Goal: Transaction & Acquisition: Purchase product/service

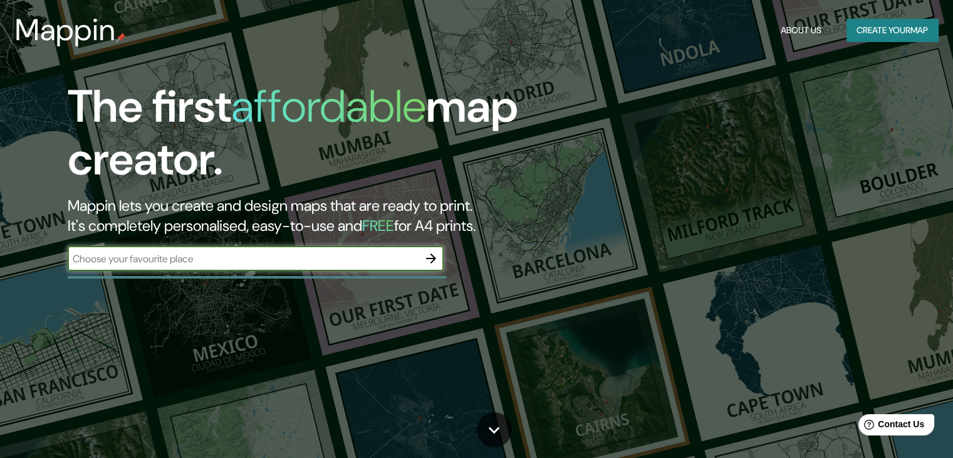
click at [436, 264] on icon "button" at bounding box center [431, 258] width 15 height 15
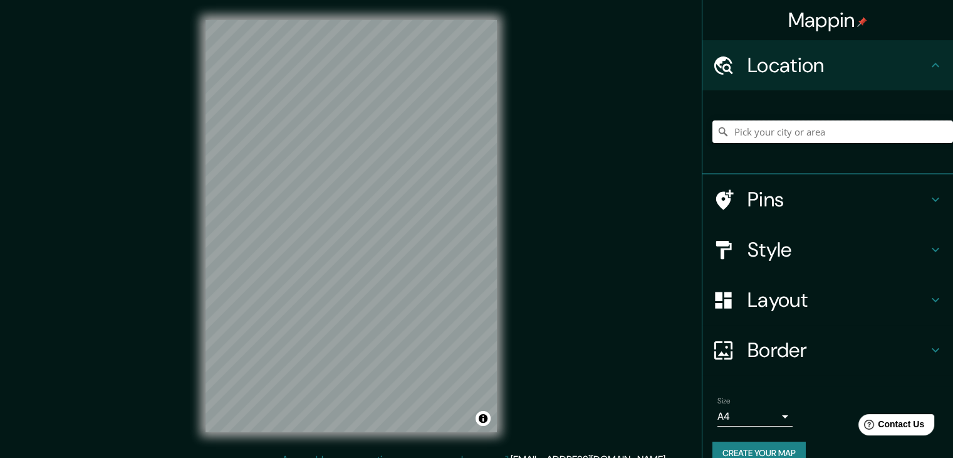
click at [835, 128] on input "Pick your city or area" at bounding box center [833, 131] width 241 height 23
paste input "[STREET_ADDRESS][PERSON_NAME][PERSON_NAME]."
type input "[GEOGRAPHIC_DATA], [GEOGRAPHIC_DATA][PERSON_NAME], [GEOGRAPHIC_DATA], [GEOGRAPH…"
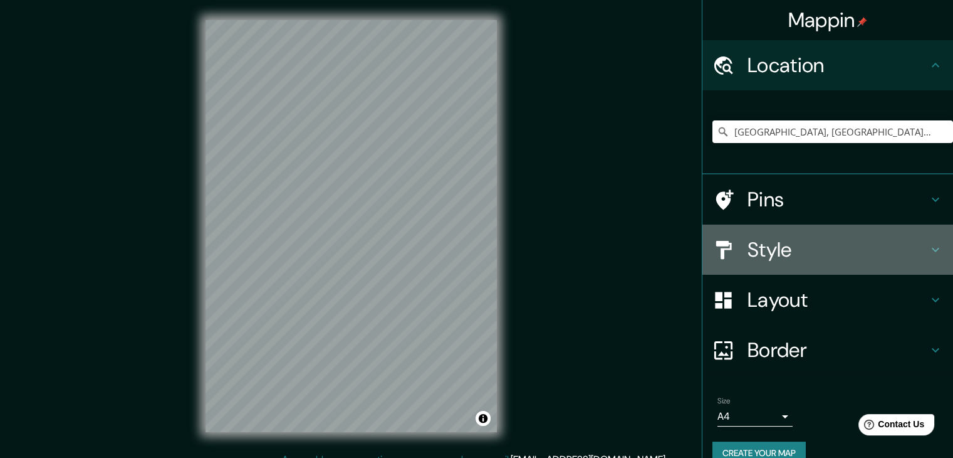
click at [826, 241] on h4 "Style" at bounding box center [838, 249] width 181 height 25
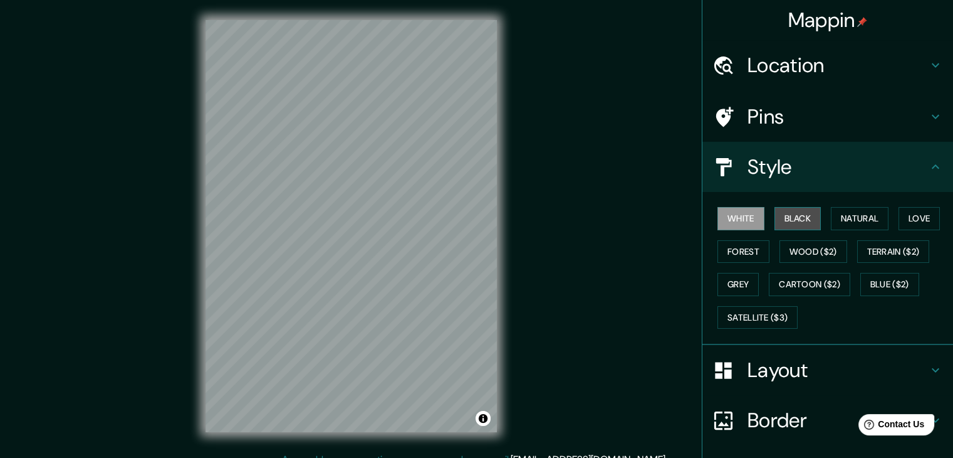
click at [798, 226] on button "Black" at bounding box center [798, 218] width 47 height 23
click at [727, 224] on button "White" at bounding box center [741, 218] width 47 height 23
click at [831, 221] on button "Natural" at bounding box center [860, 218] width 58 height 23
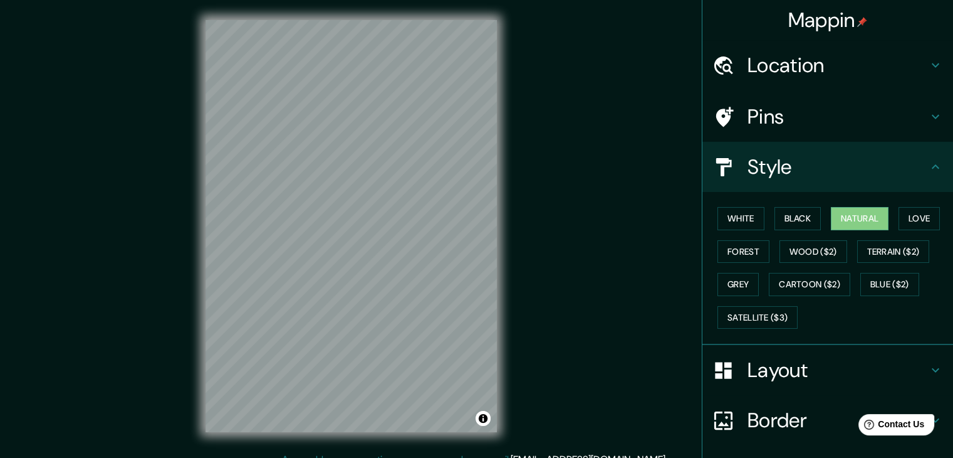
click at [504, 266] on div "© Mapbox © OpenStreetMap Improve this map" at bounding box center [352, 226] width 332 height 452
click at [772, 358] on h4 "Layout" at bounding box center [838, 369] width 181 height 25
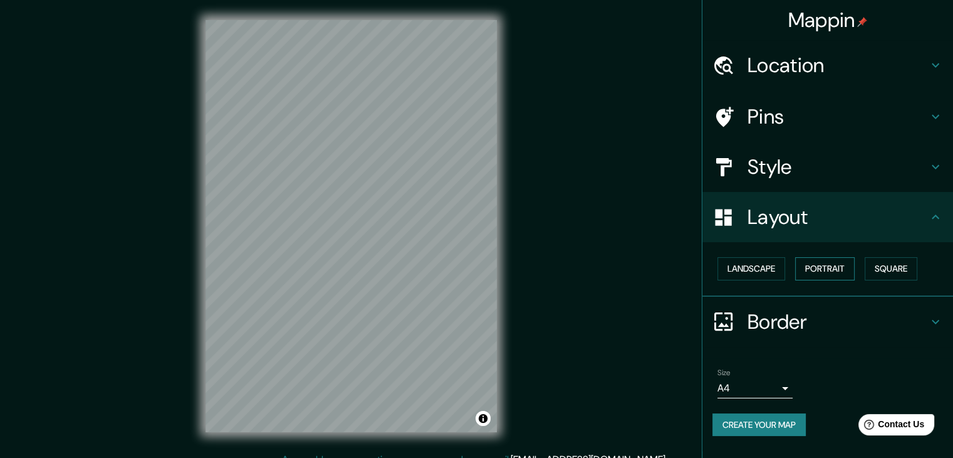
click at [829, 275] on button "Portrait" at bounding box center [825, 268] width 60 height 23
click at [894, 266] on button "Square" at bounding box center [891, 268] width 53 height 23
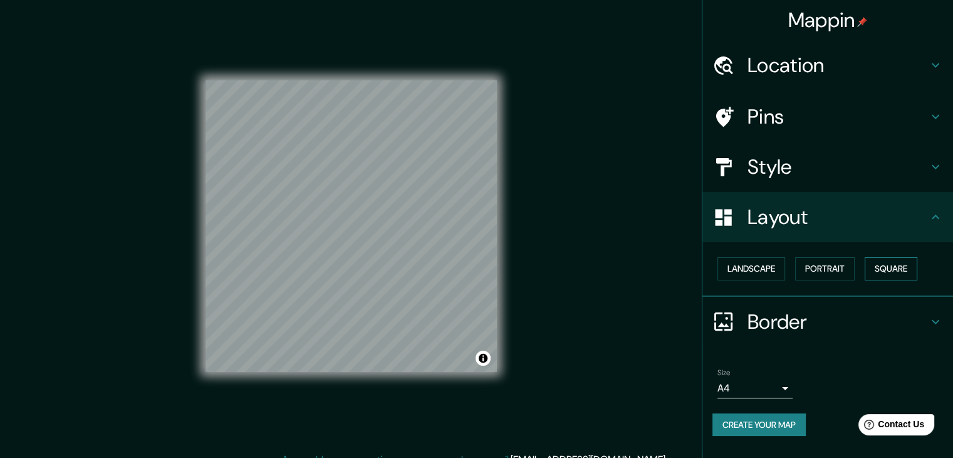
click at [891, 264] on button "Square" at bounding box center [891, 268] width 53 height 23
click at [837, 268] on button "Portrait" at bounding box center [825, 268] width 60 height 23
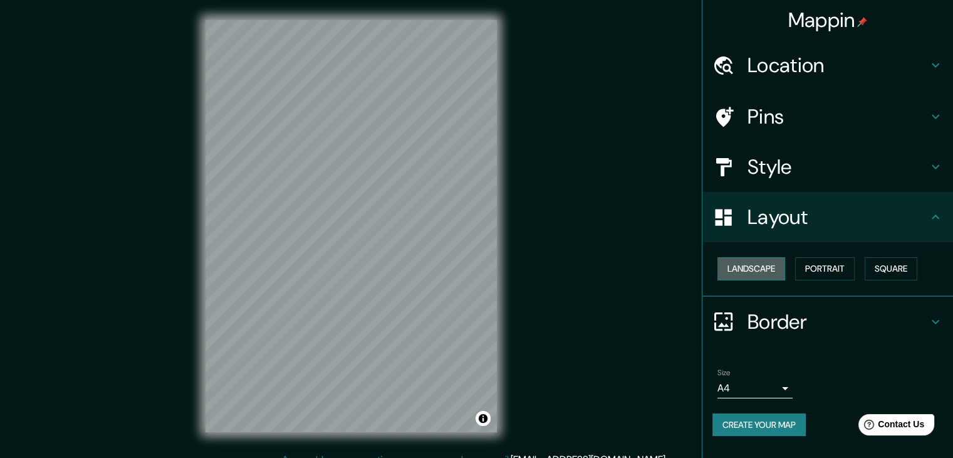
click at [767, 267] on button "Landscape" at bounding box center [752, 268] width 68 height 23
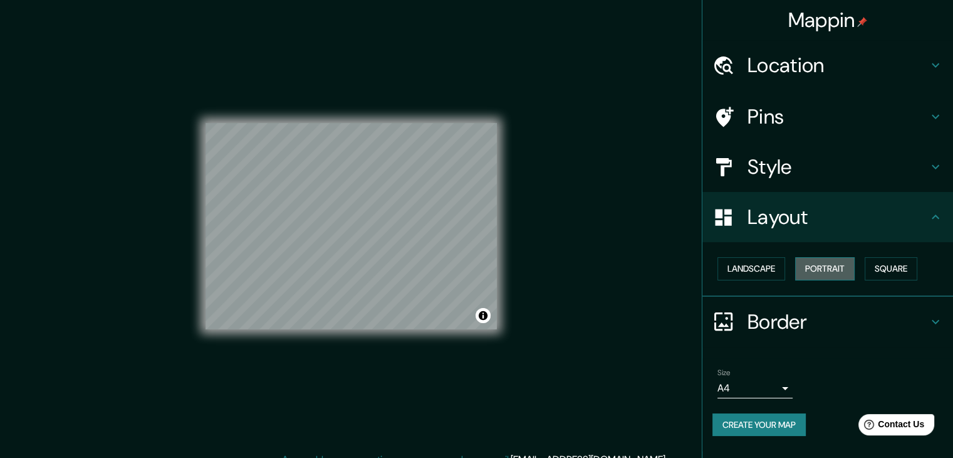
click at [810, 261] on button "Portrait" at bounding box center [825, 268] width 60 height 23
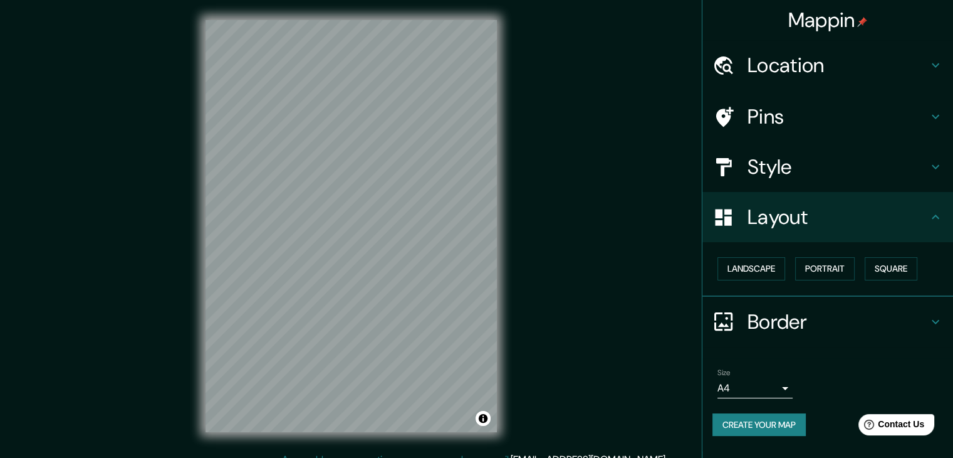
click at [822, 155] on h4 "Style" at bounding box center [838, 166] width 181 height 25
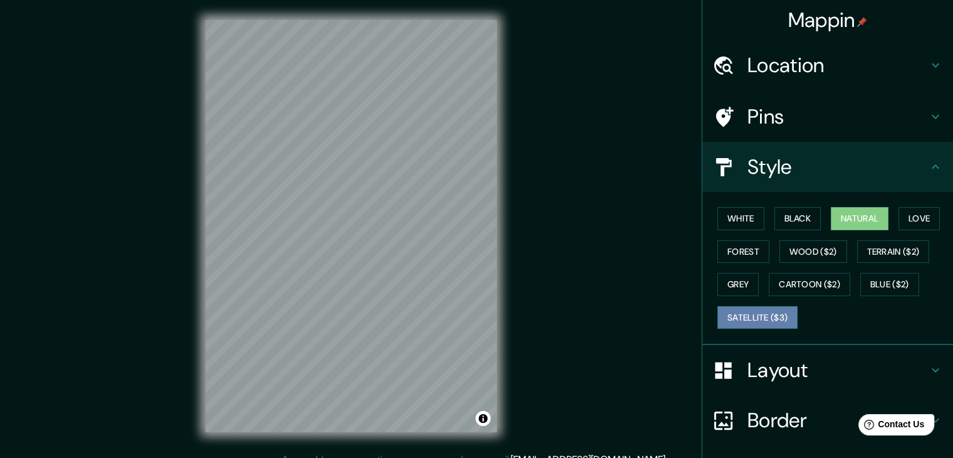
click at [762, 317] on button "Satellite ($3)" at bounding box center [758, 317] width 80 height 23
click at [412, 249] on div "© Mapbox © OpenStreetMap Improve this map © Maxar" at bounding box center [352, 226] width 332 height 452
click at [855, 214] on button "Natural" at bounding box center [860, 218] width 58 height 23
click at [797, 214] on button "Black" at bounding box center [798, 218] width 47 height 23
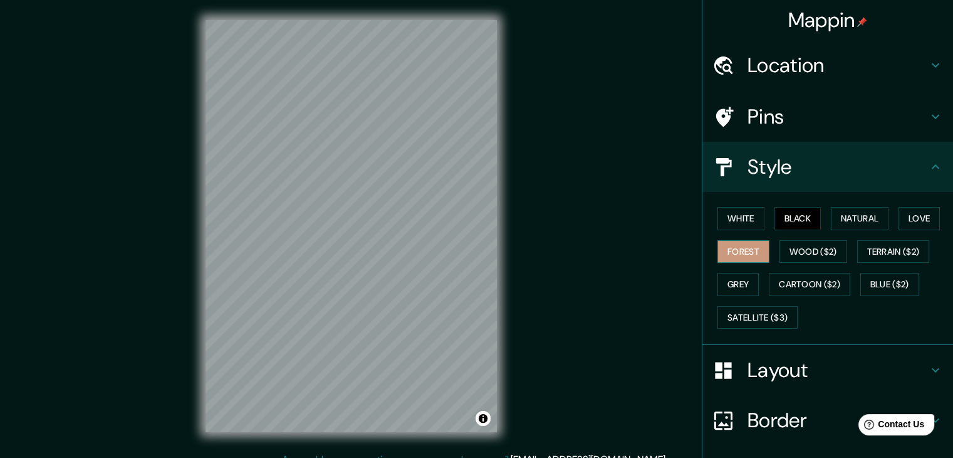
click at [732, 242] on button "Forest" at bounding box center [744, 251] width 52 height 23
click at [785, 259] on button "Wood ($2)" at bounding box center [814, 251] width 68 height 23
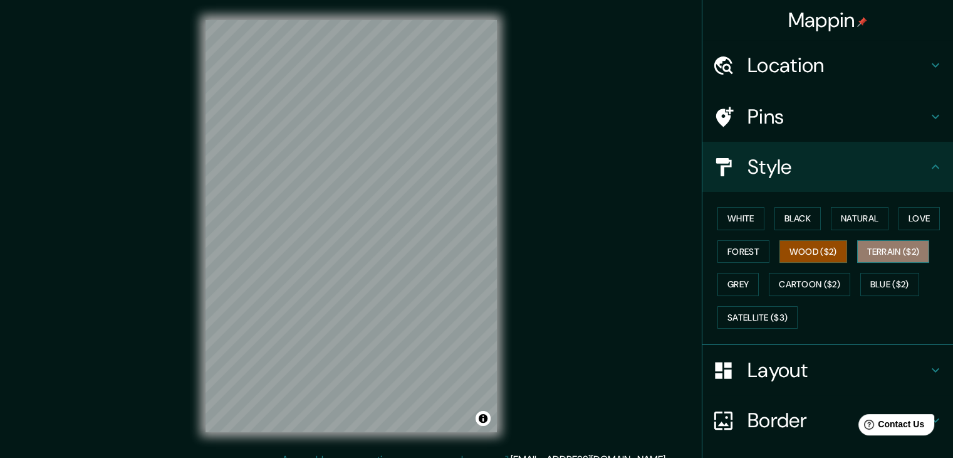
click at [869, 251] on button "Terrain ($2)" at bounding box center [893, 251] width 73 height 23
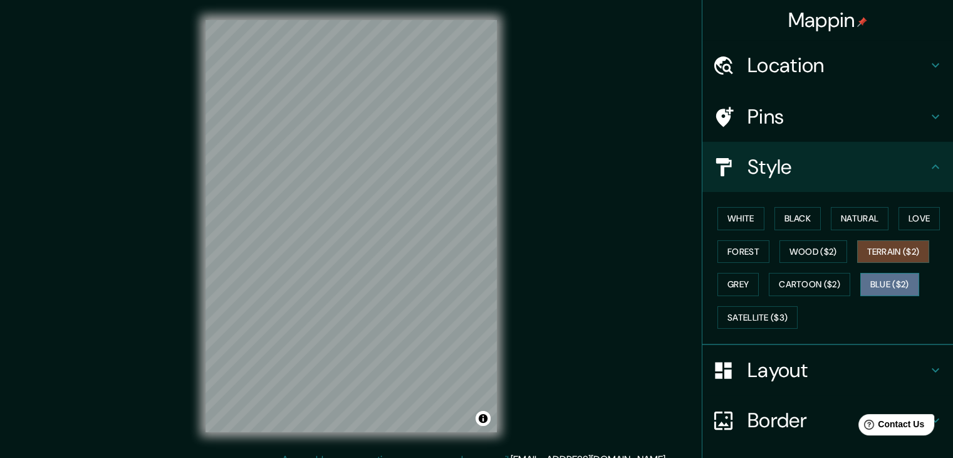
click at [887, 281] on button "Blue ($2)" at bounding box center [890, 284] width 59 height 23
click at [879, 258] on button "Terrain ($2)" at bounding box center [893, 251] width 73 height 23
click at [866, 228] on button "Natural" at bounding box center [860, 218] width 58 height 23
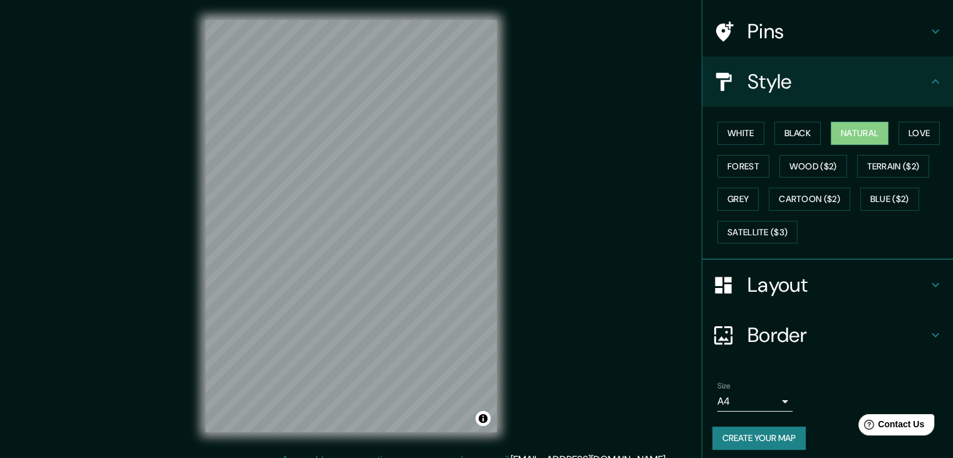
scroll to position [90, 0]
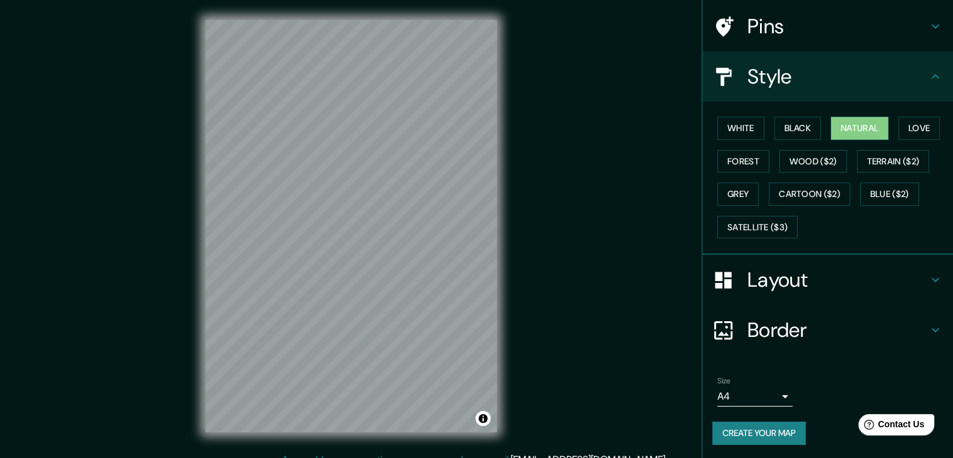
click at [763, 429] on button "Create your map" at bounding box center [759, 432] width 93 height 23
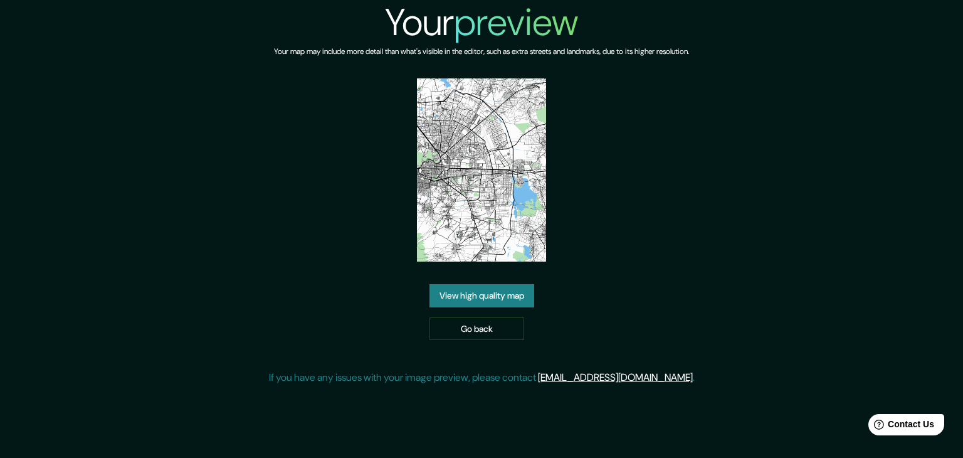
click at [452, 308] on div "View high quality map Go back" at bounding box center [481, 312] width 105 height 56
click at [445, 294] on link "View high quality map" at bounding box center [481, 295] width 105 height 23
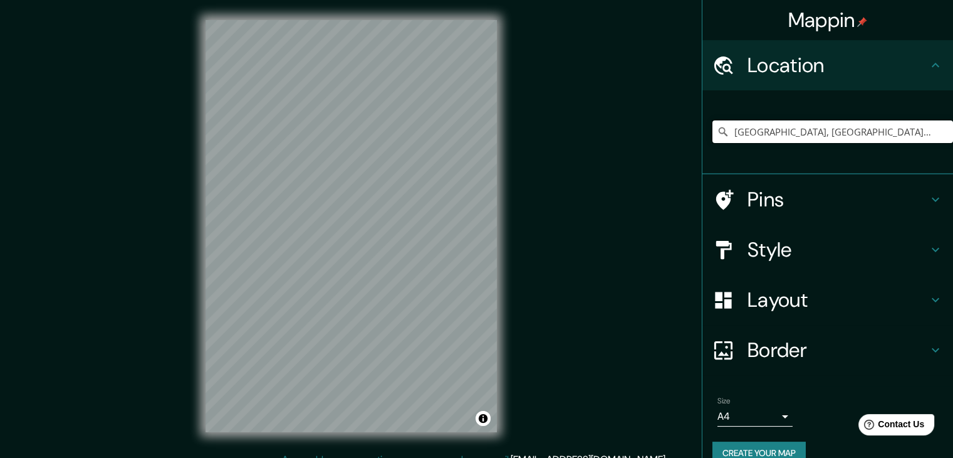
click at [798, 124] on input "[GEOGRAPHIC_DATA], [GEOGRAPHIC_DATA][PERSON_NAME], [GEOGRAPHIC_DATA], [GEOGRAPH…" at bounding box center [833, 131] width 241 height 23
click at [876, 246] on h4 "Style" at bounding box center [838, 249] width 181 height 25
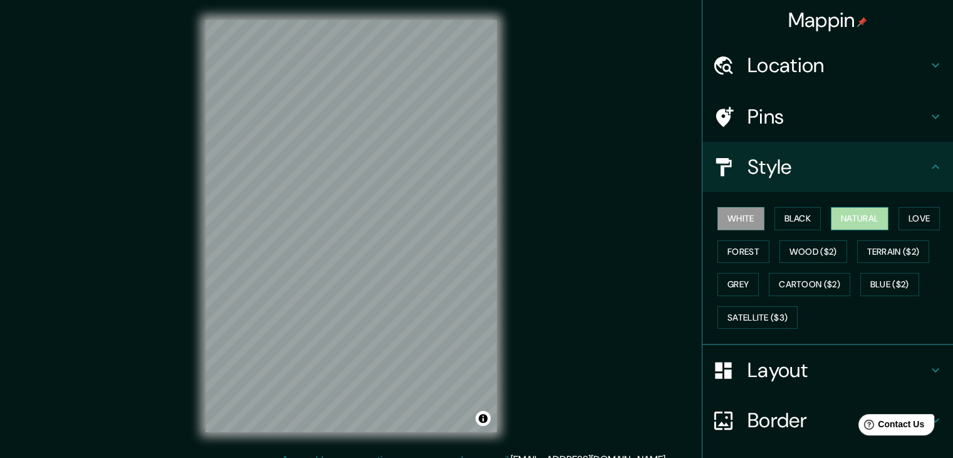
click at [842, 215] on button "Natural" at bounding box center [860, 218] width 58 height 23
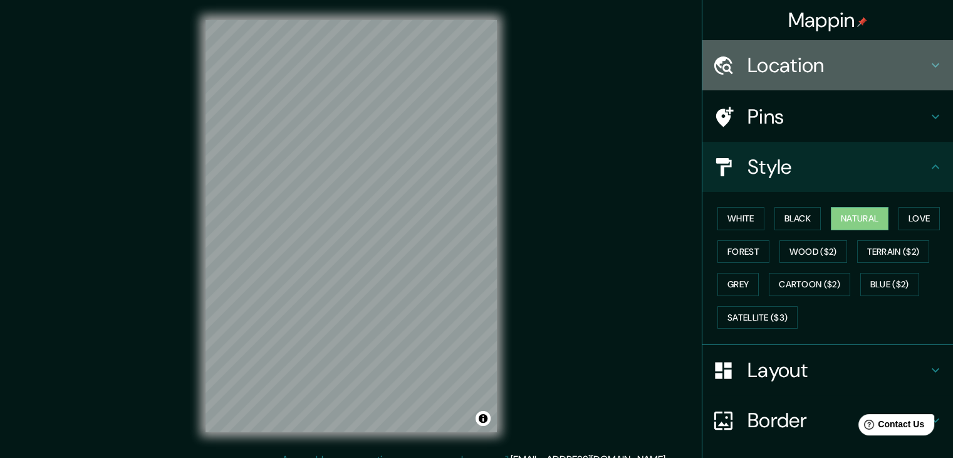
click at [834, 68] on h4 "Location" at bounding box center [838, 65] width 181 height 25
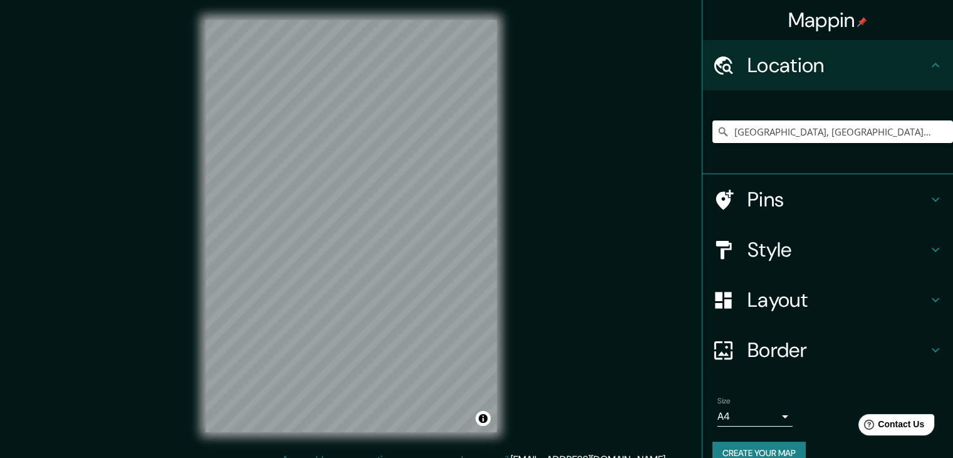
click at [869, 125] on input "[GEOGRAPHIC_DATA], [GEOGRAPHIC_DATA][PERSON_NAME], [GEOGRAPHIC_DATA], [GEOGRAPH…" at bounding box center [833, 131] width 241 height 23
click at [868, 125] on input "[GEOGRAPHIC_DATA], [GEOGRAPHIC_DATA][PERSON_NAME], [GEOGRAPHIC_DATA], [GEOGRAPH…" at bounding box center [833, 131] width 241 height 23
click at [867, 125] on input "[GEOGRAPHIC_DATA], [GEOGRAPHIC_DATA][PERSON_NAME], [GEOGRAPHIC_DATA], [GEOGRAPH…" at bounding box center [833, 131] width 241 height 23
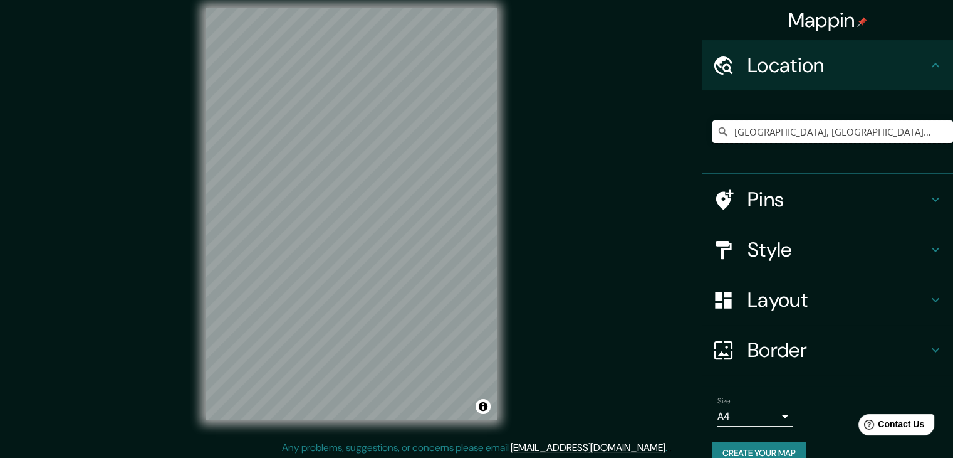
scroll to position [14, 0]
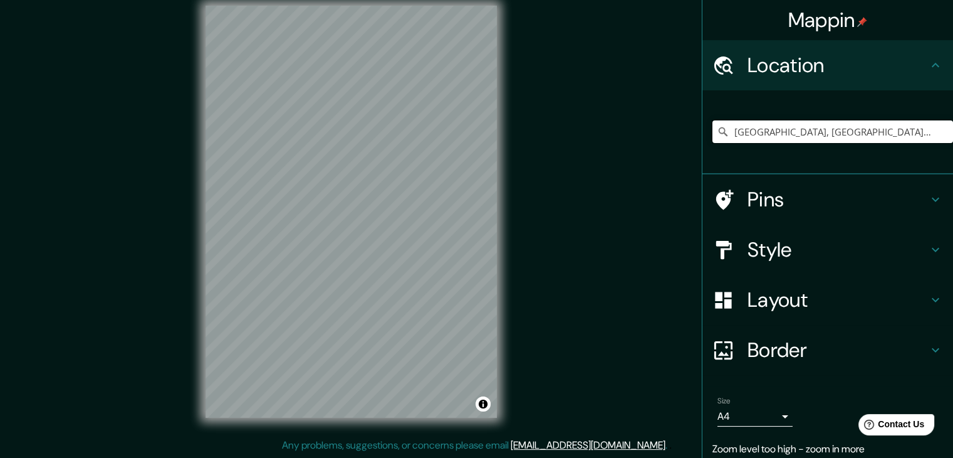
click at [792, 132] on input "[GEOGRAPHIC_DATA], [GEOGRAPHIC_DATA][PERSON_NAME], [GEOGRAPHIC_DATA], [GEOGRAPH…" at bounding box center [833, 131] width 241 height 23
click at [791, 131] on input "[GEOGRAPHIC_DATA], [GEOGRAPHIC_DATA][PERSON_NAME], [GEOGRAPHIC_DATA], [GEOGRAPH…" at bounding box center [833, 131] width 241 height 23
click at [790, 130] on input "[GEOGRAPHIC_DATA], [GEOGRAPHIC_DATA][PERSON_NAME], [GEOGRAPHIC_DATA], [GEOGRAPH…" at bounding box center [833, 131] width 241 height 23
click at [777, 140] on input "Pick your city or area" at bounding box center [833, 131] width 241 height 23
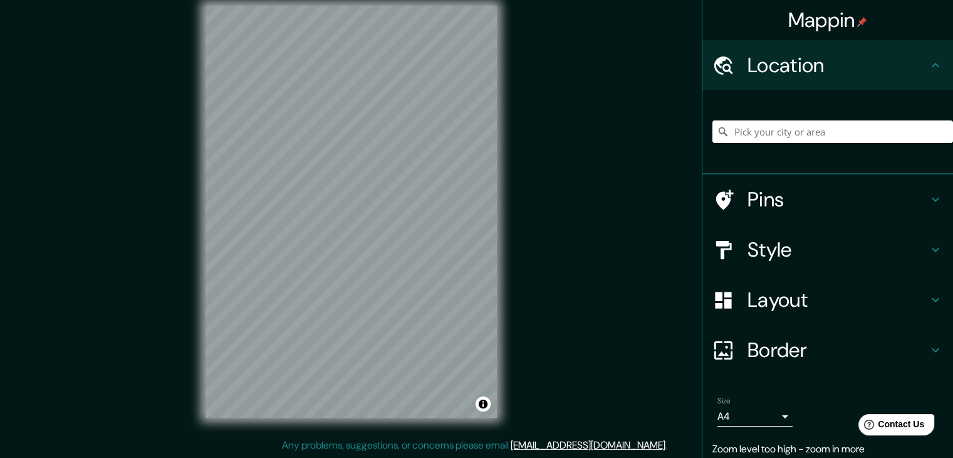
paste input "[STREET_ADDRESS][PERSON_NAME][PERSON_NAME]."
type input "[GEOGRAPHIC_DATA], [GEOGRAPHIC_DATA][PERSON_NAME], [GEOGRAPHIC_DATA], [GEOGRAPH…"
click at [627, 254] on div "Mappin Location [GEOGRAPHIC_DATA], [GEOGRAPHIC_DATA][PERSON_NAME], [GEOGRAPHIC_…" at bounding box center [476, 222] width 953 height 472
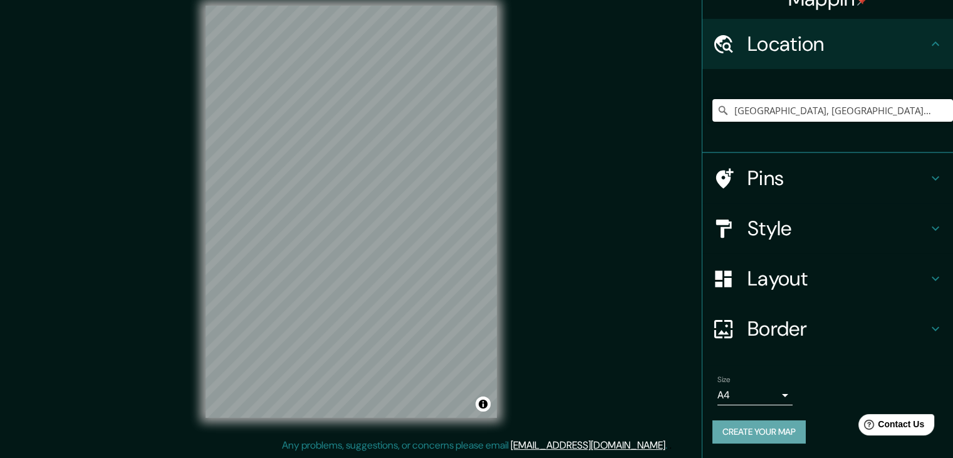
click at [749, 424] on button "Create your map" at bounding box center [759, 431] width 93 height 23
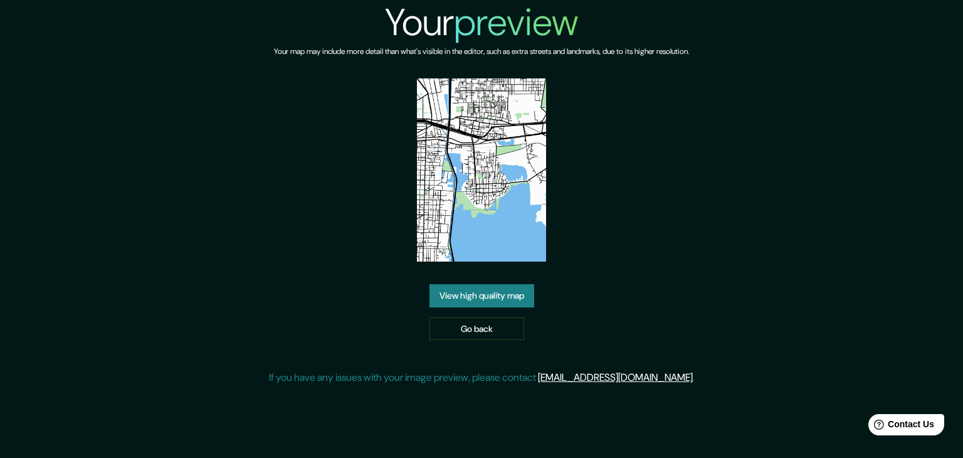
click at [483, 291] on link "View high quality map" at bounding box center [481, 295] width 105 height 23
click at [500, 317] on link "Go back" at bounding box center [476, 328] width 95 height 23
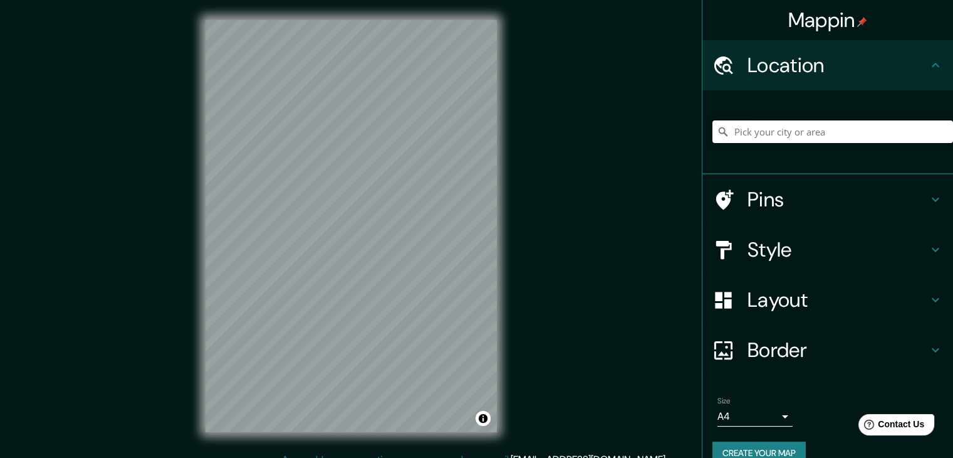
click at [832, 129] on input "Pick your city or area" at bounding box center [833, 131] width 241 height 23
click at [802, 135] on input "Pick your city or area" at bounding box center [833, 131] width 241 height 23
paste input "Cda. de Juárez 2, San Pedro Tultepec, 52030 San Pedro Tultepec, Méx."
type input "Tultepec, San Pedro Tultepec, Estado de México, México"
click at [854, 252] on h4 "Style" at bounding box center [838, 249] width 181 height 25
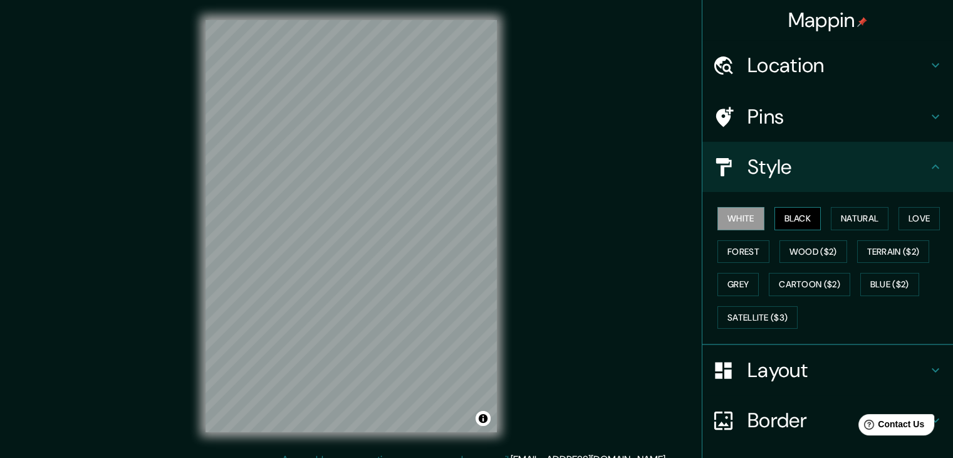
click at [810, 216] on div "White Black Natural Love Forest Wood ($2) Terrain ($2) Grey Cartoon ($2) Blue (…" at bounding box center [833, 268] width 241 height 132
click at [807, 217] on button "Black" at bounding box center [798, 218] width 47 height 23
click at [747, 216] on button "White" at bounding box center [741, 218] width 47 height 23
